Goal: Task Accomplishment & Management: Manage account settings

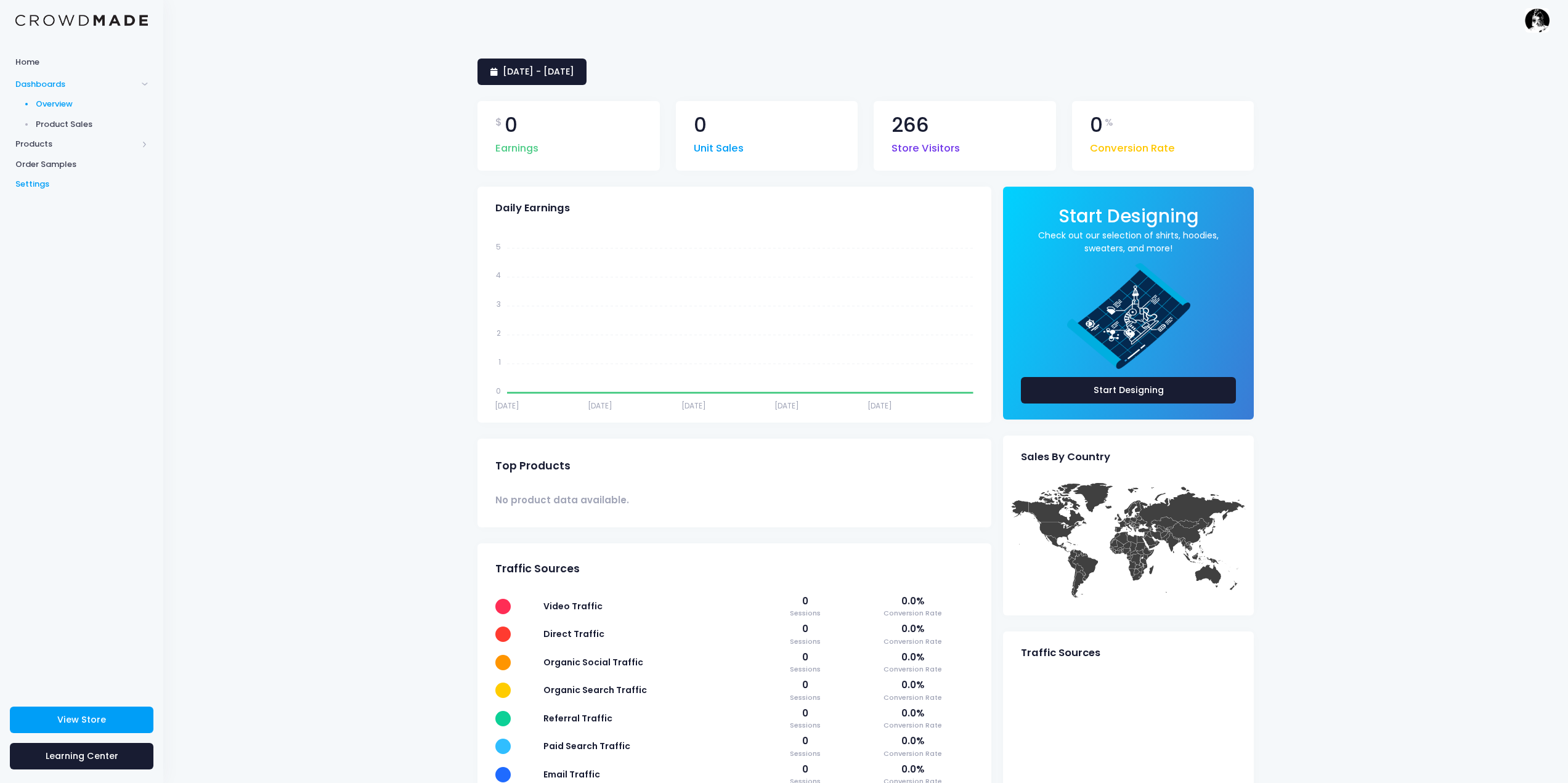
click at [60, 184] on span "Settings" at bounding box center [81, 184] width 133 height 13
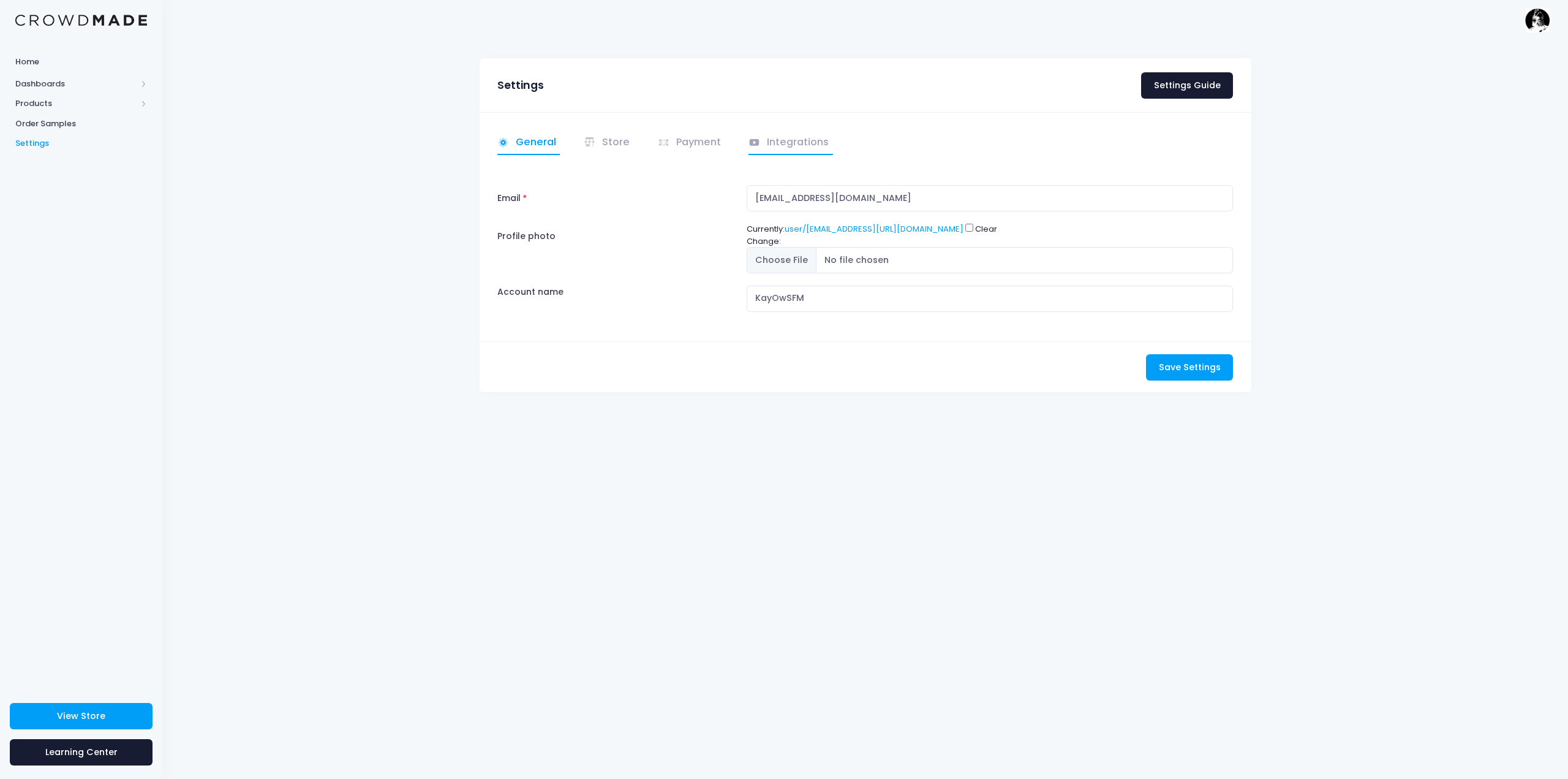
click at [785, 142] on link "Integrations" at bounding box center [791, 143] width 85 height 24
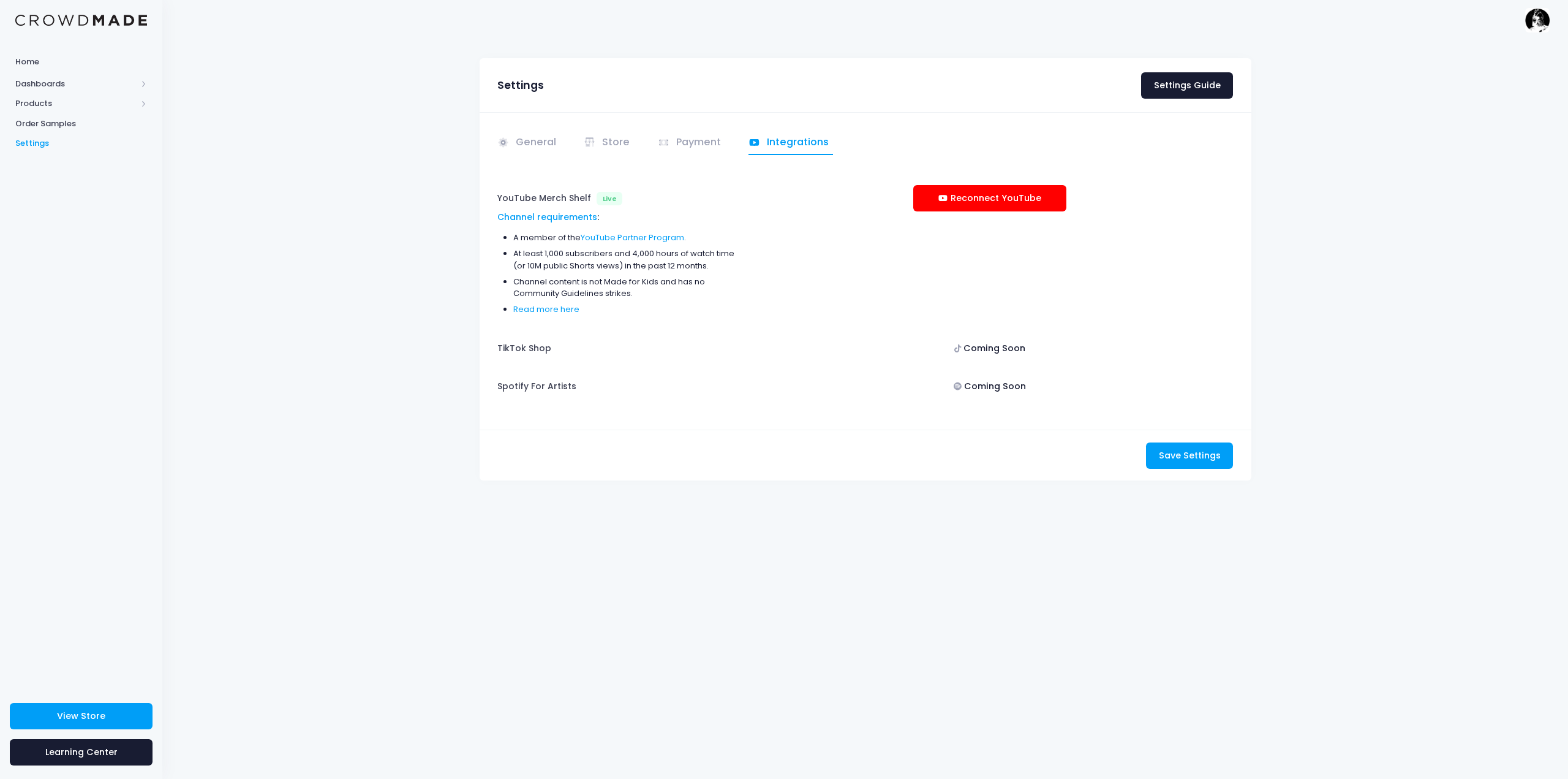
click at [987, 345] on div "Coming Soon" at bounding box center [990, 348] width 153 height 26
click at [705, 158] on div "General Store" at bounding box center [865, 271] width 772 height 318
click at [703, 141] on link "Payment" at bounding box center [691, 143] width 67 height 24
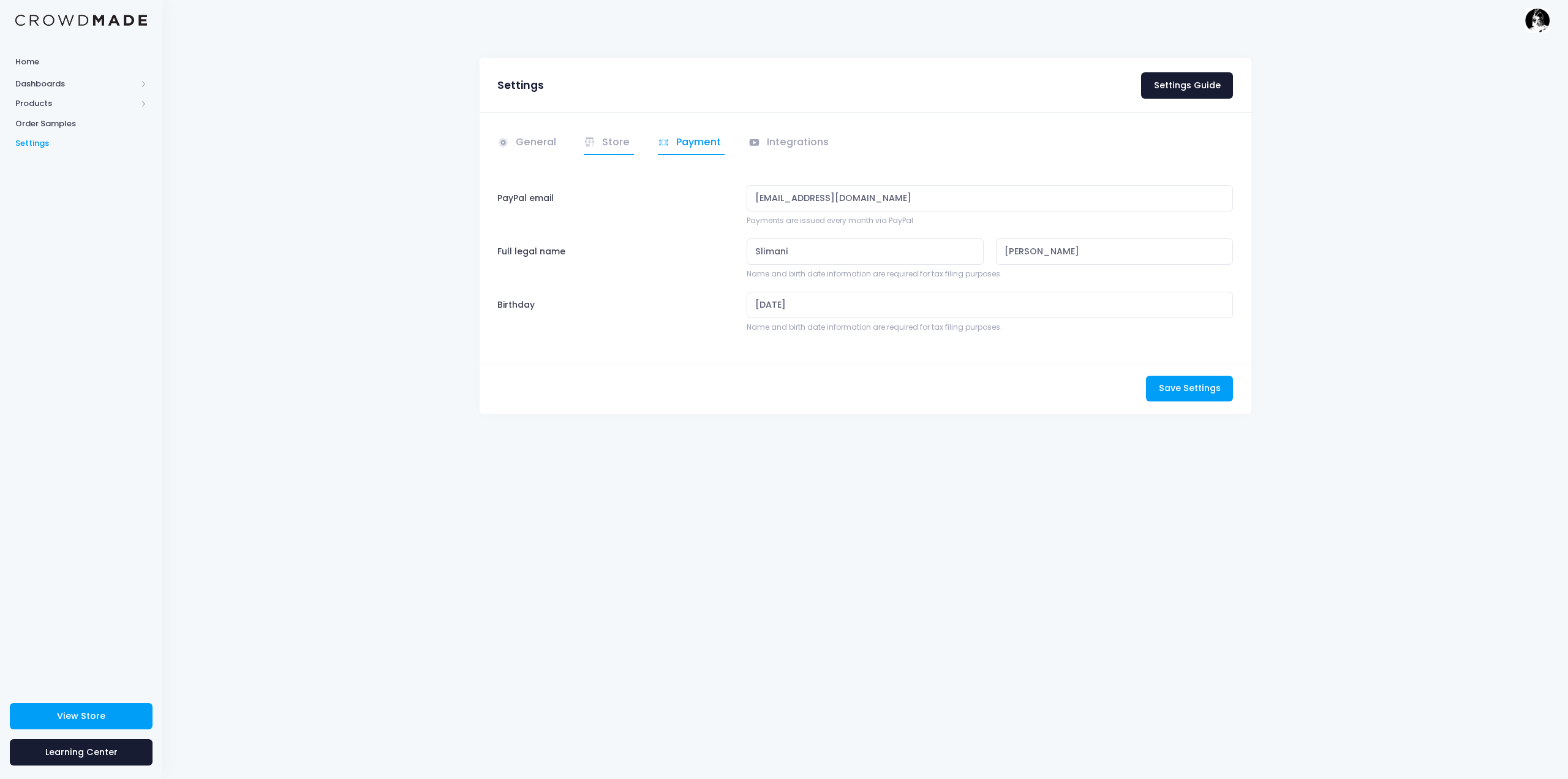
drag, startPoint x: 637, startPoint y: 150, endPoint x: 624, endPoint y: 148, distance: 13.2
click at [637, 150] on li "Store" at bounding box center [609, 143] width 66 height 24
click at [605, 141] on link "Store" at bounding box center [609, 143] width 51 height 24
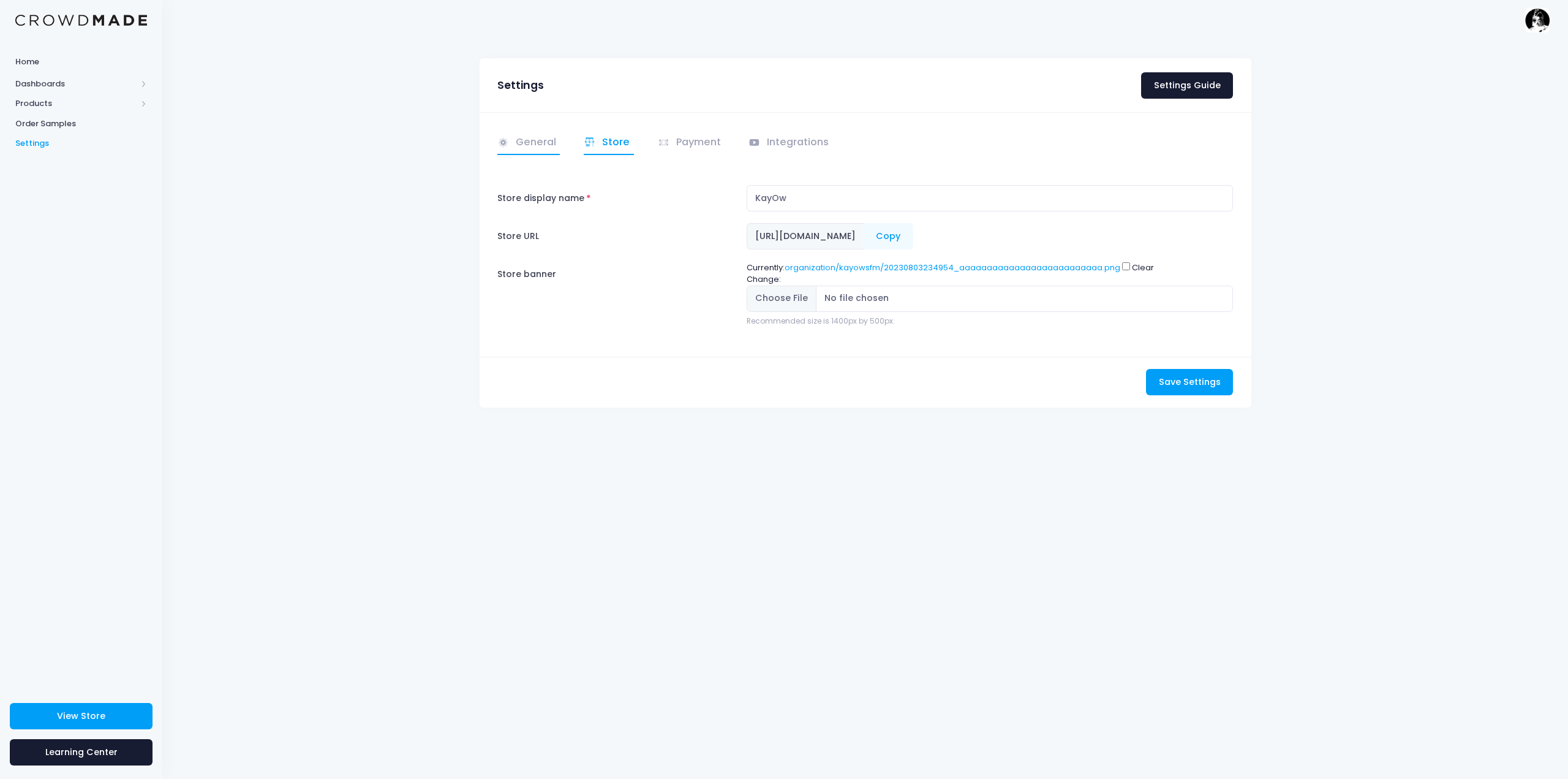
click at [525, 152] on link "General" at bounding box center [529, 143] width 63 height 24
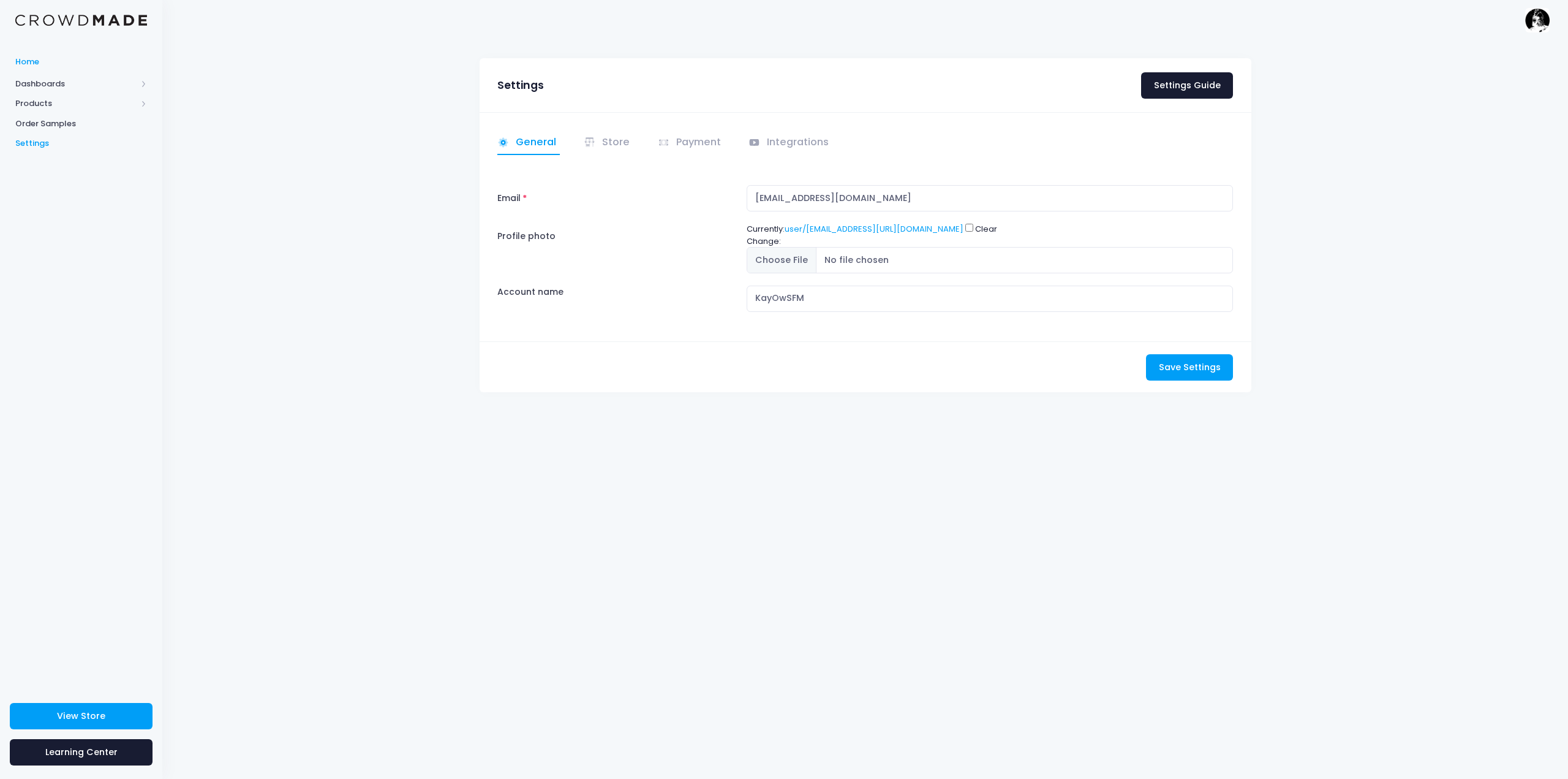
click at [51, 64] on span "Home" at bounding box center [81, 62] width 132 height 13
